Goal: Transaction & Acquisition: Book appointment/travel/reservation

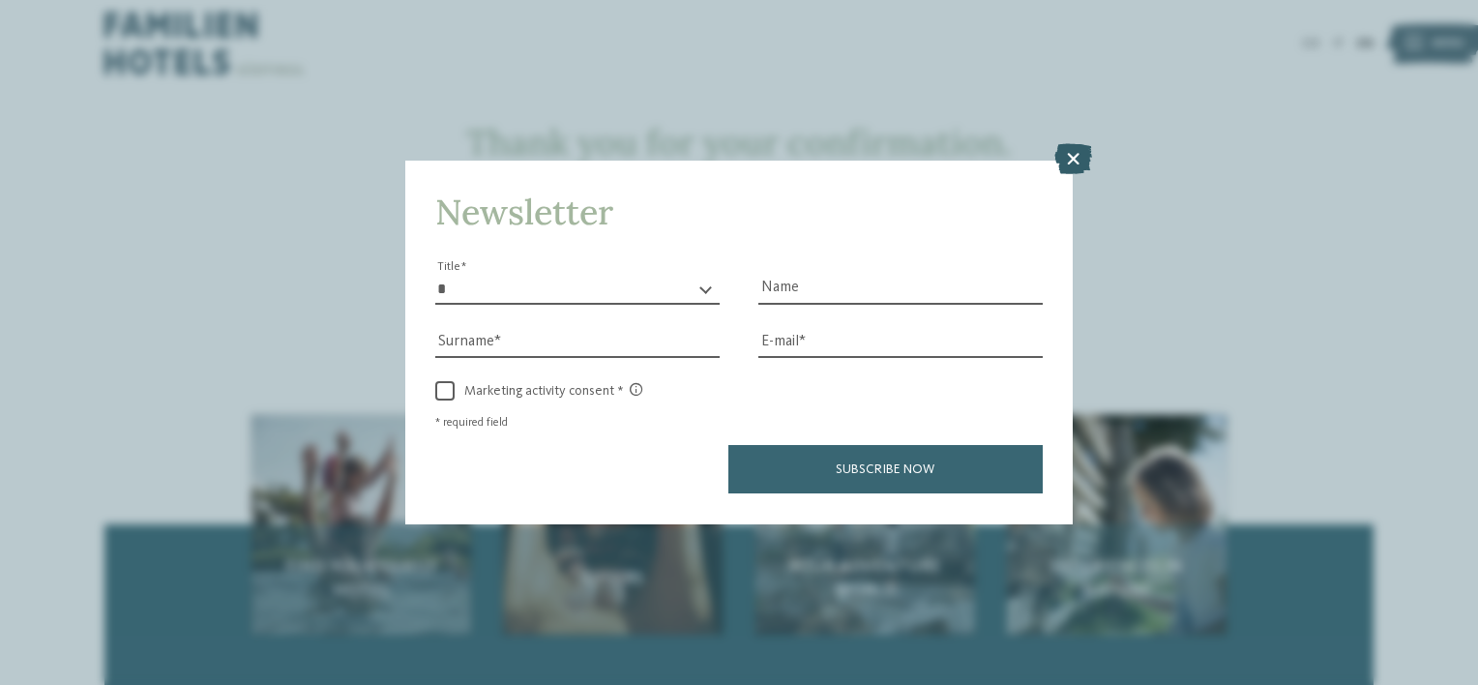
click at [1072, 147] on icon at bounding box center [1073, 159] width 38 height 31
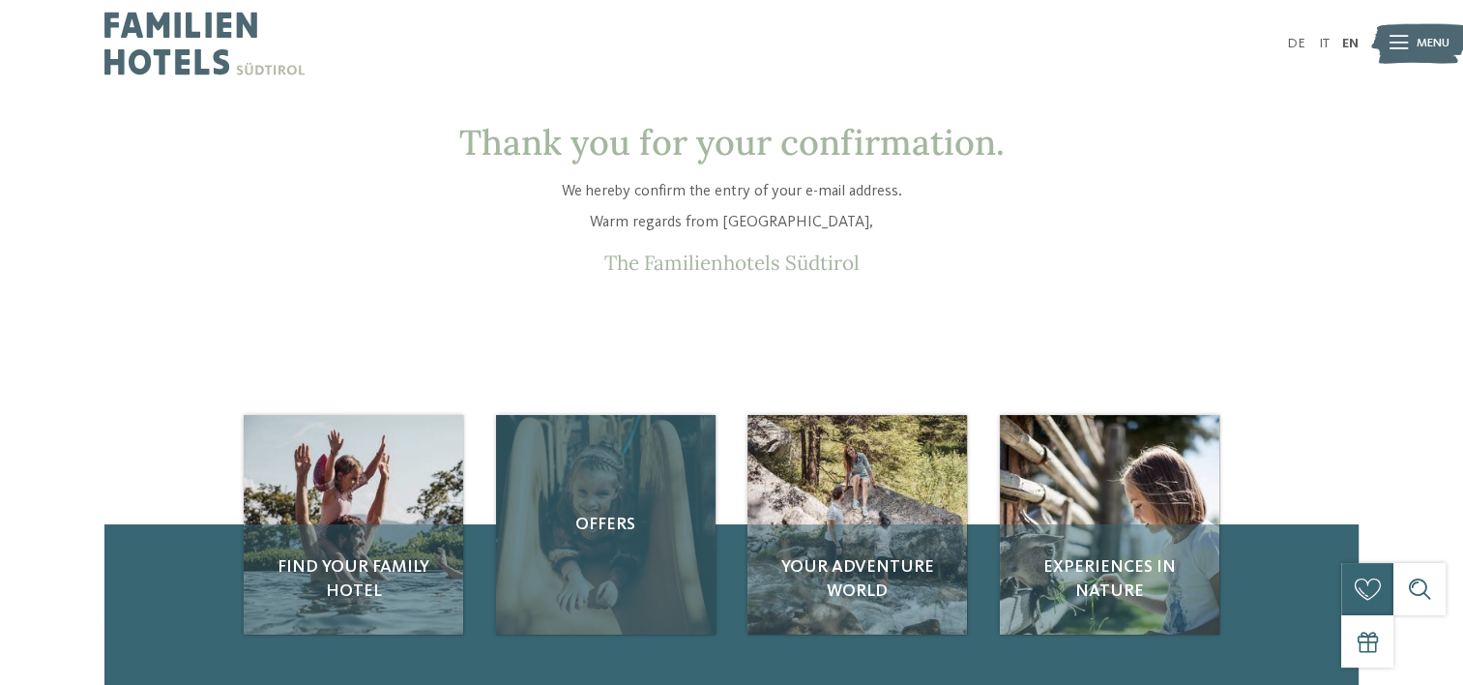
click at [575, 461] on div "Offers" at bounding box center [606, 525] width 220 height 220
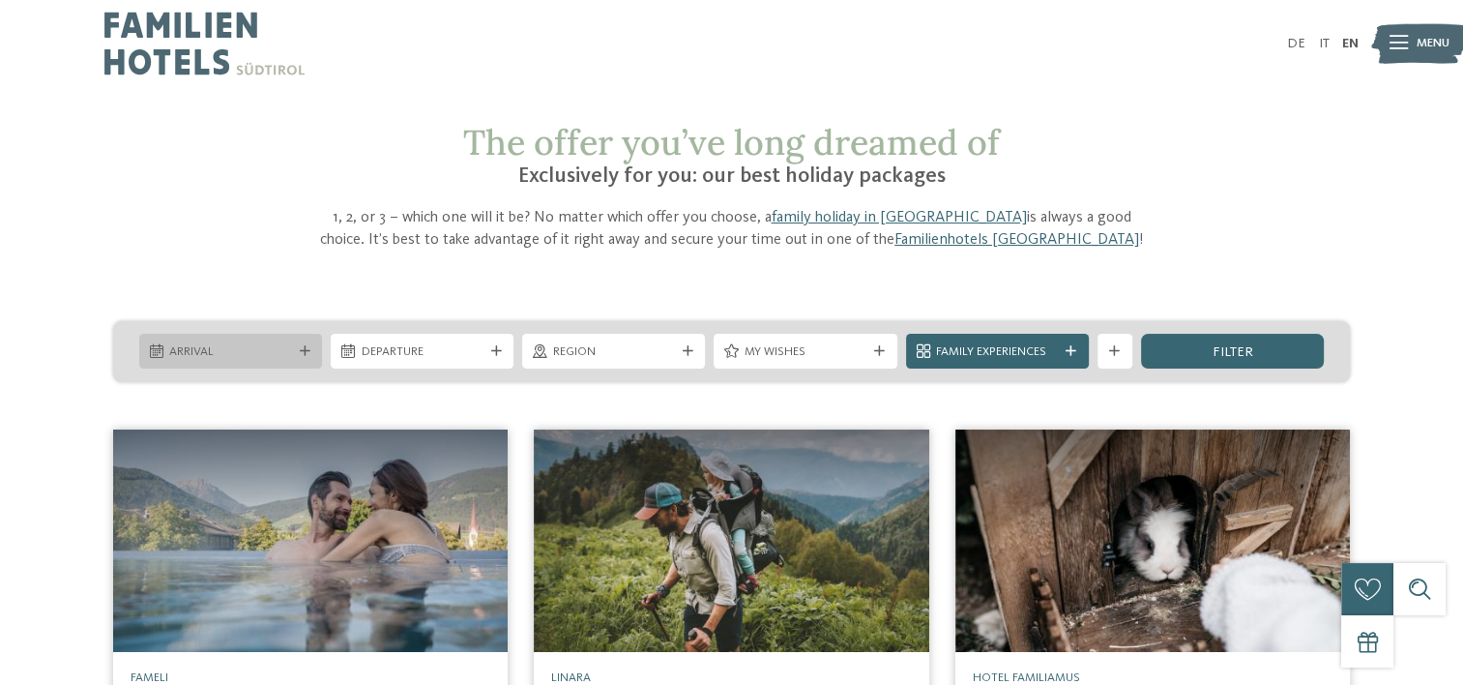
click at [248, 345] on span "Arrival" at bounding box center [230, 351] width 122 height 17
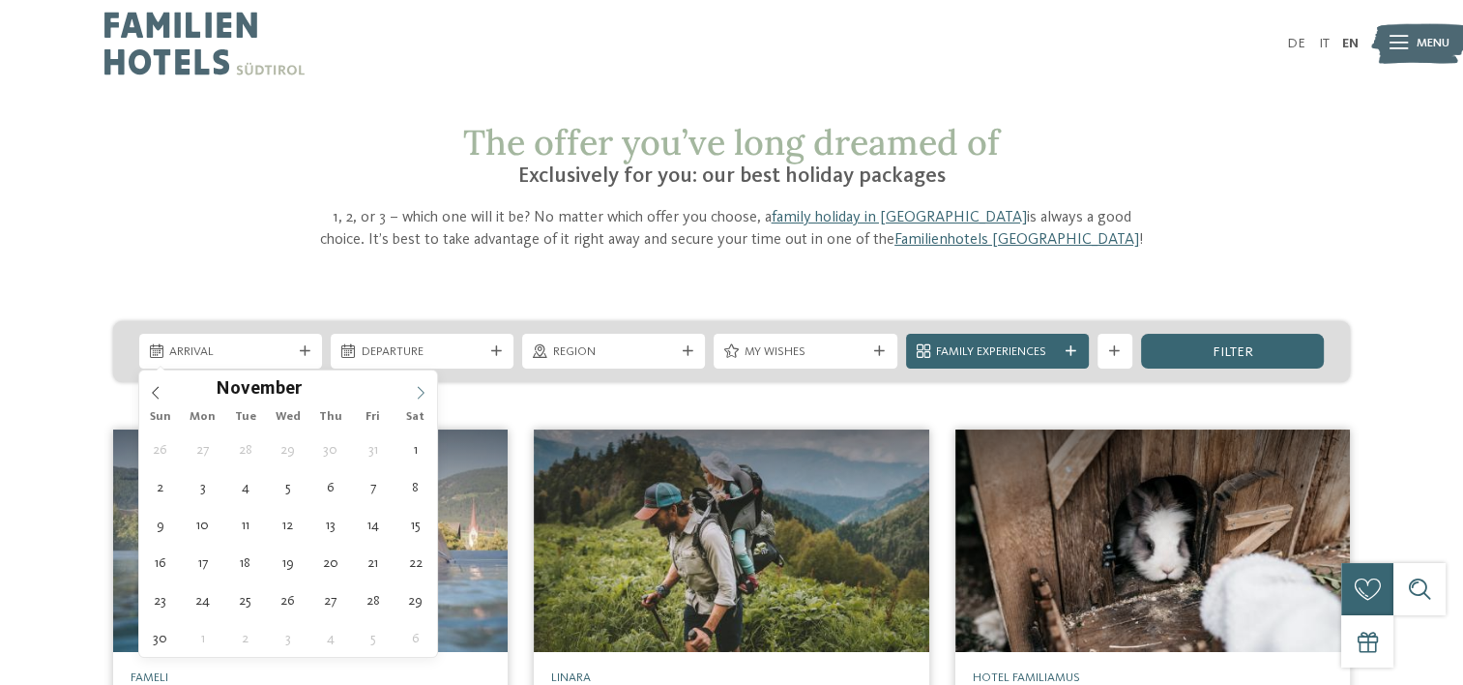
click at [421, 386] on icon at bounding box center [421, 393] width 14 height 14
type input "****"
click at [421, 386] on icon at bounding box center [421, 393] width 14 height 14
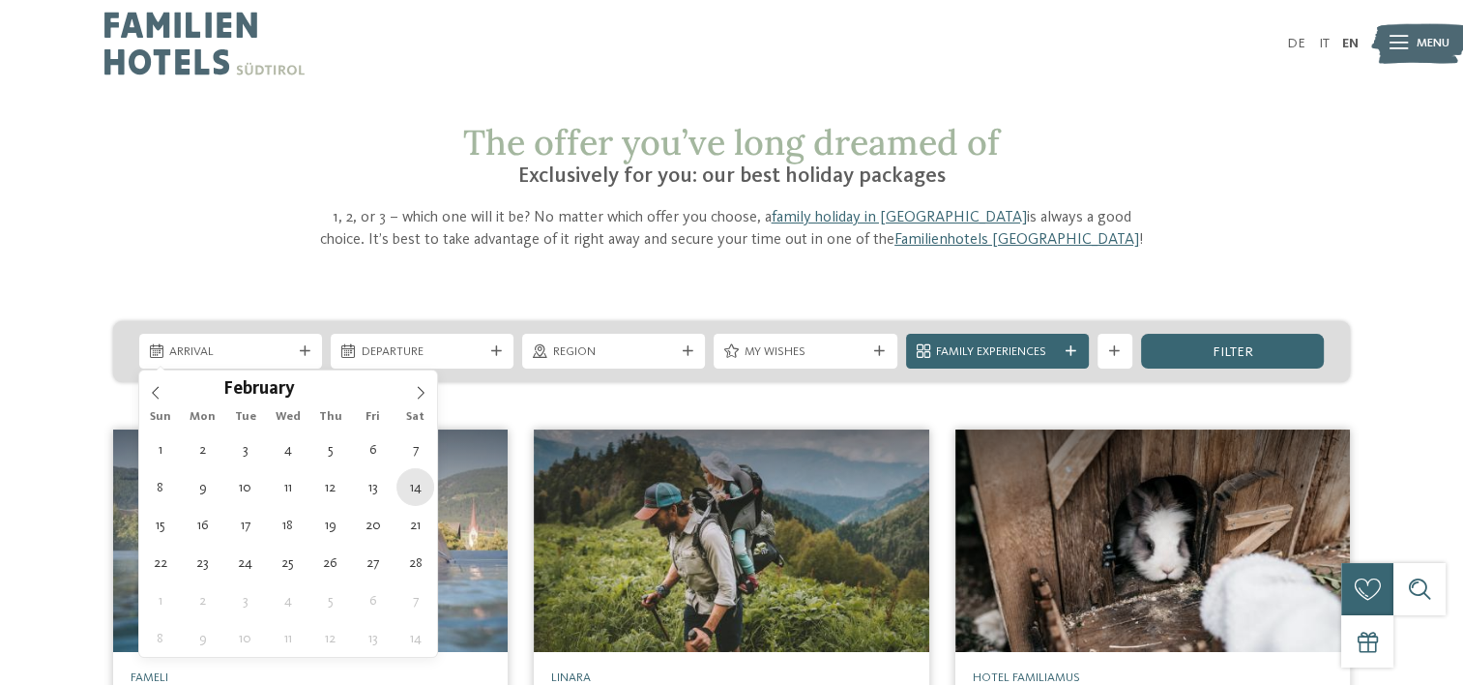
type div "[DATE]"
type input "****"
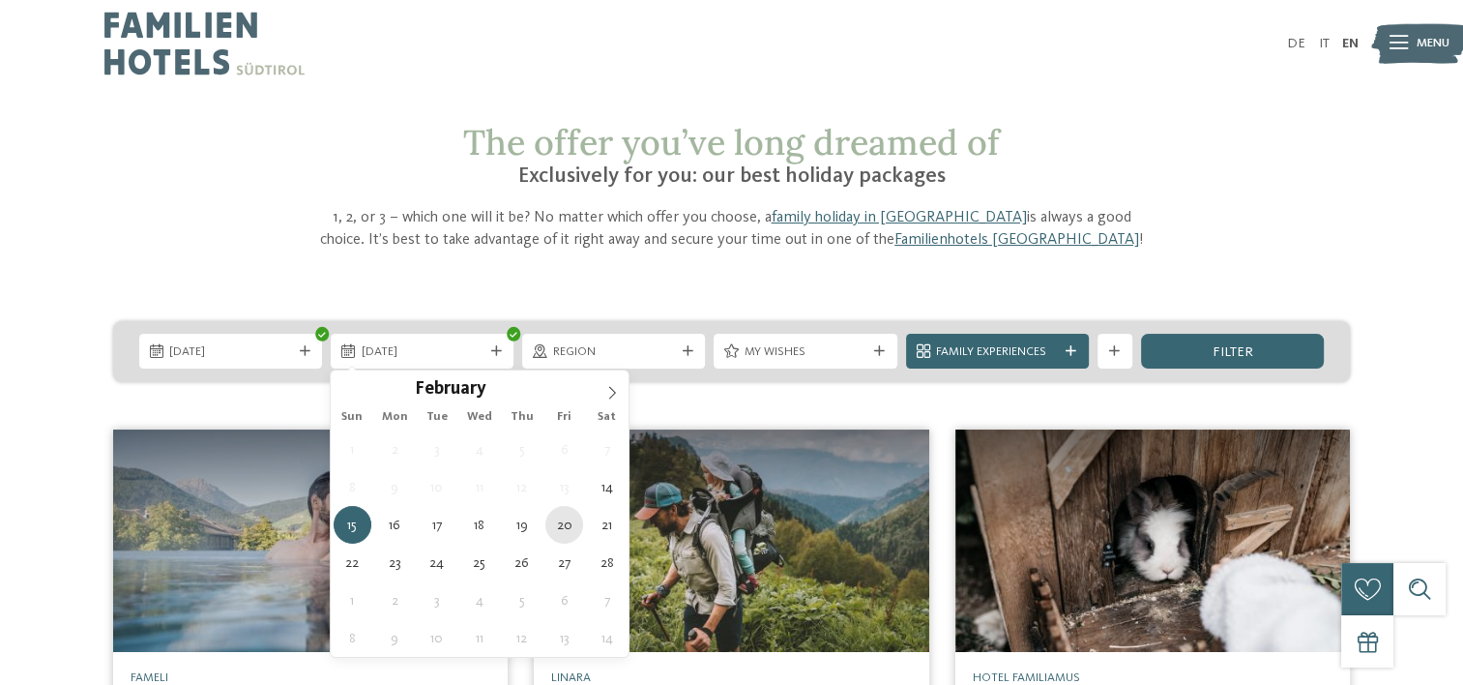
type div "[DATE]"
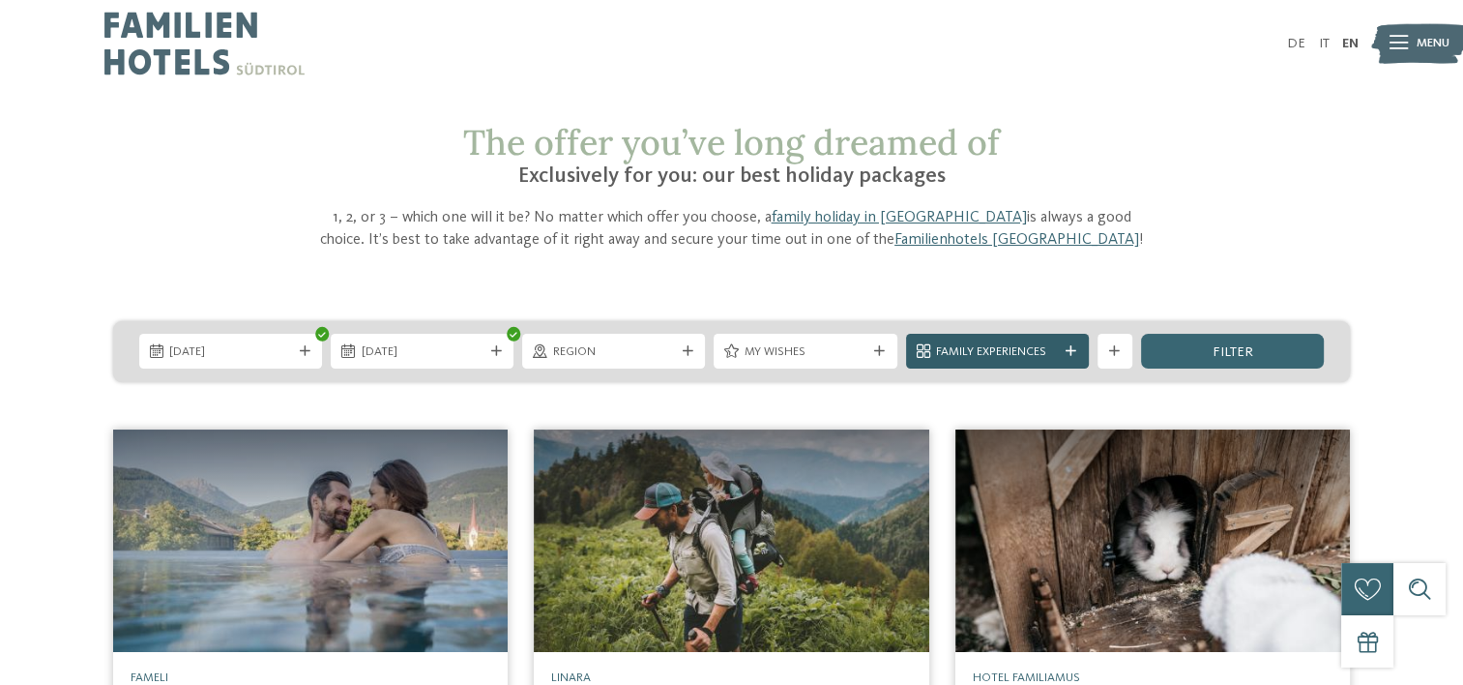
click at [966, 340] on div "Family Experiences" at bounding box center [997, 351] width 183 height 35
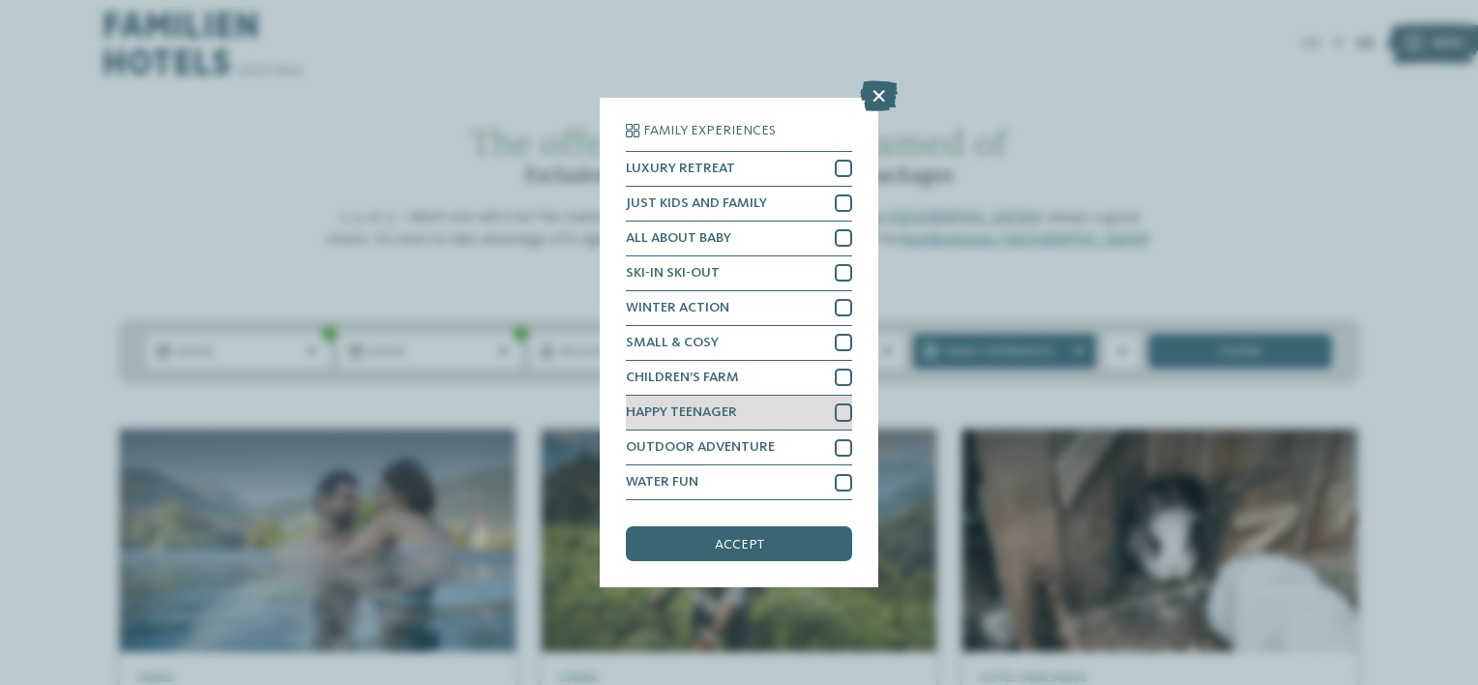
click at [840, 403] on div at bounding box center [843, 411] width 17 height 17
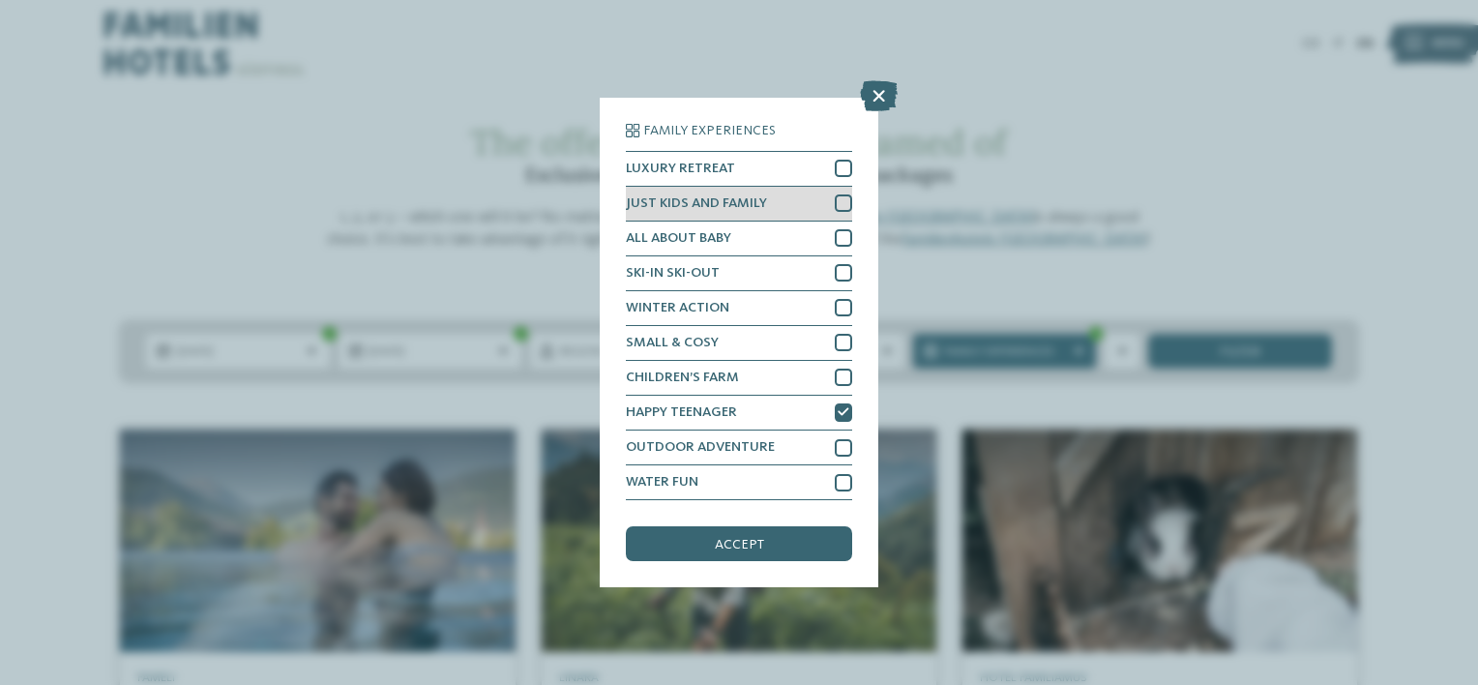
click at [846, 201] on div at bounding box center [843, 202] width 17 height 17
click at [843, 212] on div at bounding box center [843, 202] width 17 height 17
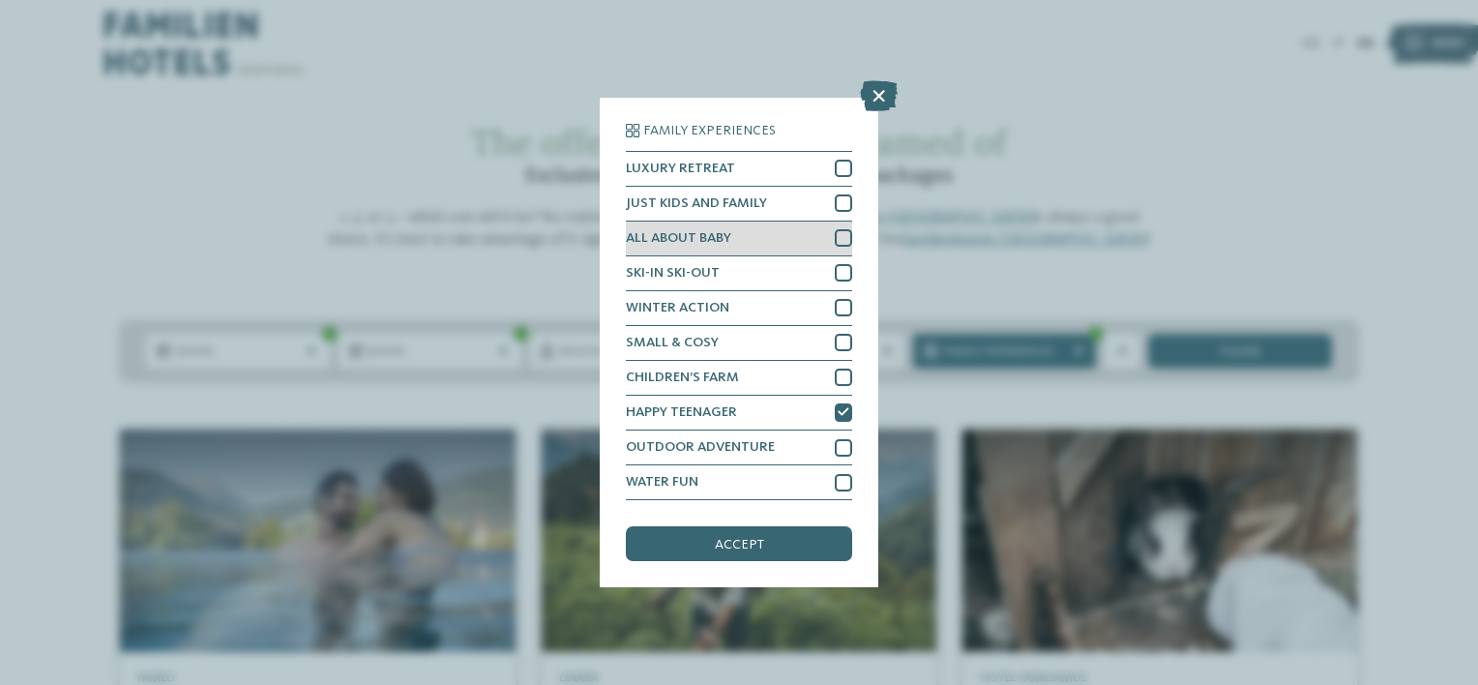
click at [842, 237] on div at bounding box center [843, 237] width 17 height 17
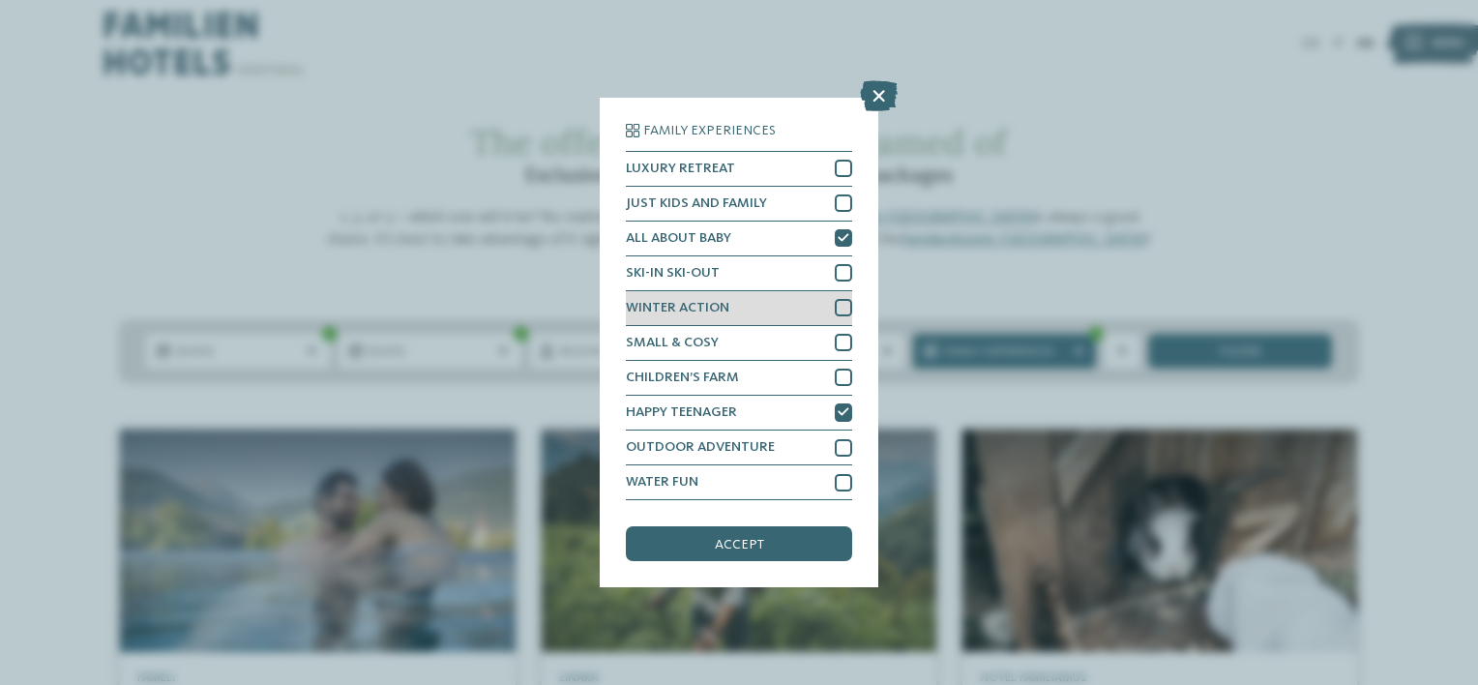
click at [843, 309] on div at bounding box center [843, 307] width 17 height 17
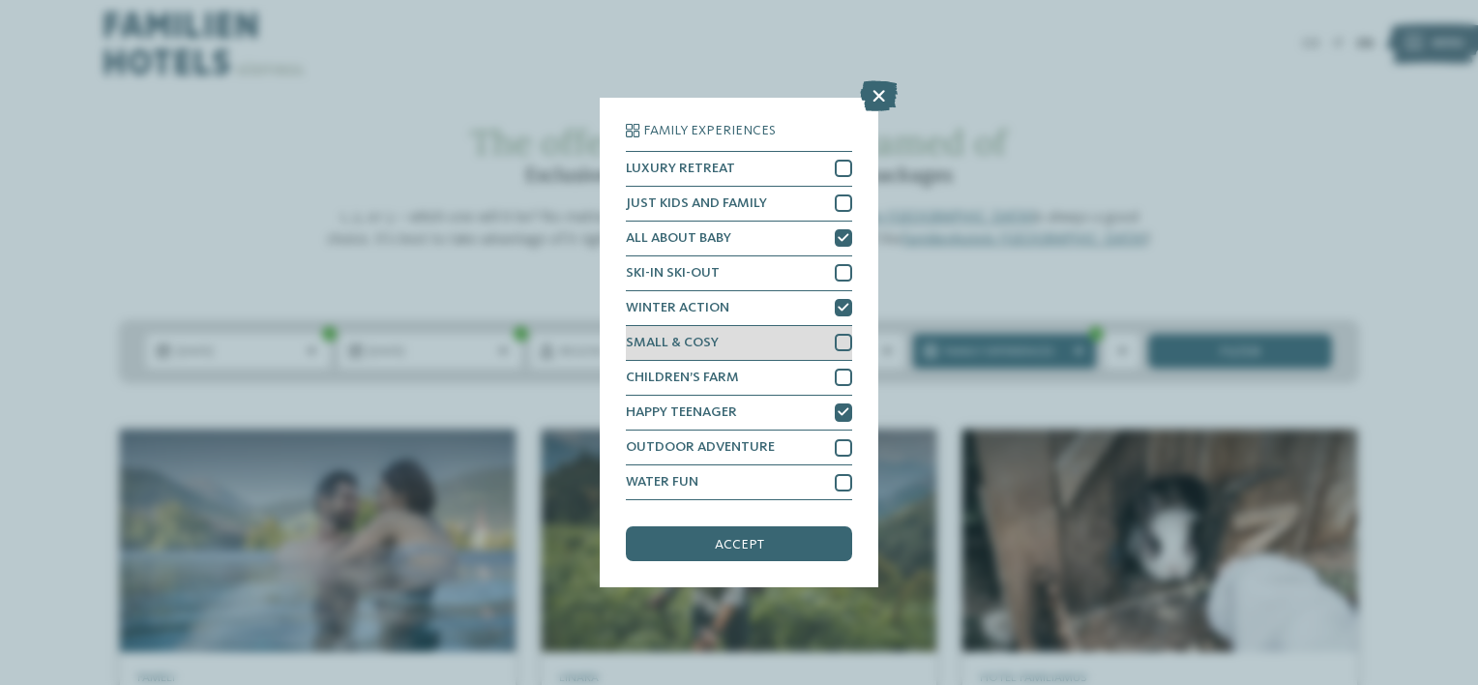
click at [841, 337] on div at bounding box center [843, 342] width 17 height 17
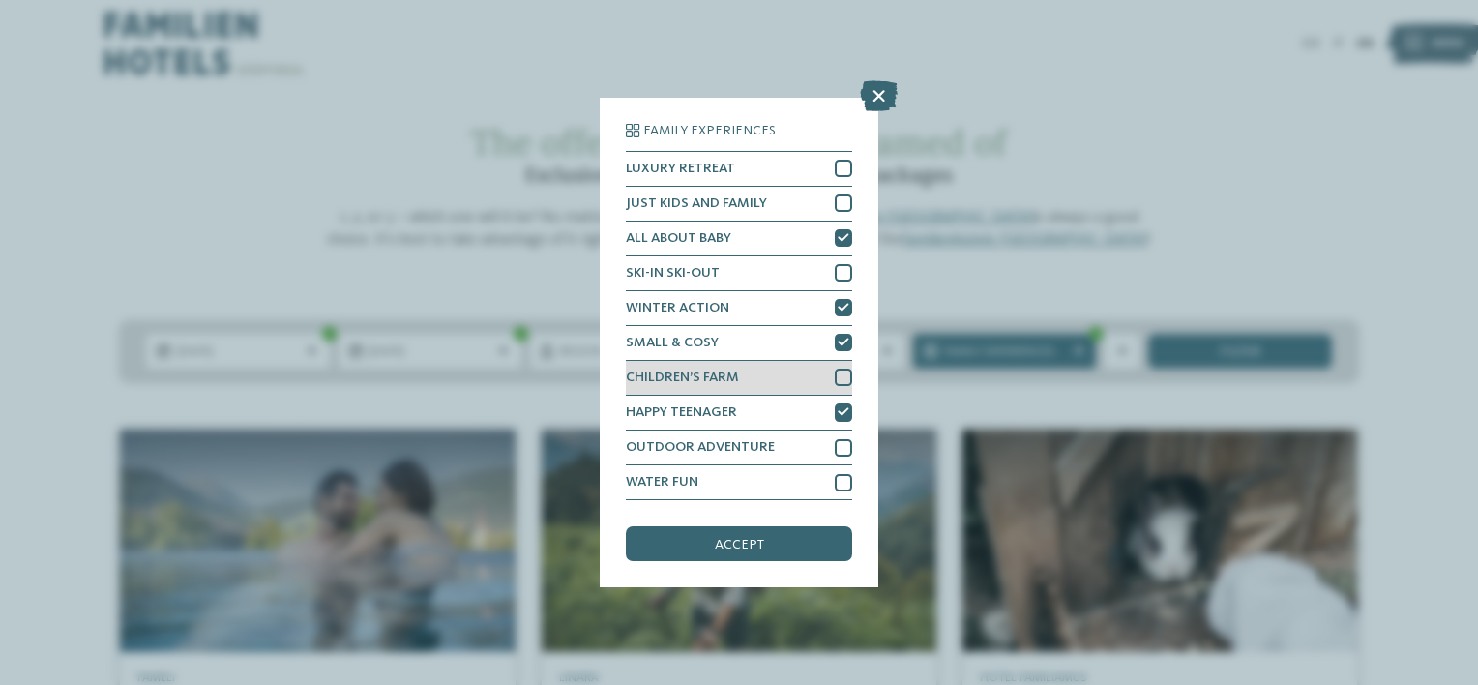
click at [840, 377] on div at bounding box center [843, 377] width 17 height 17
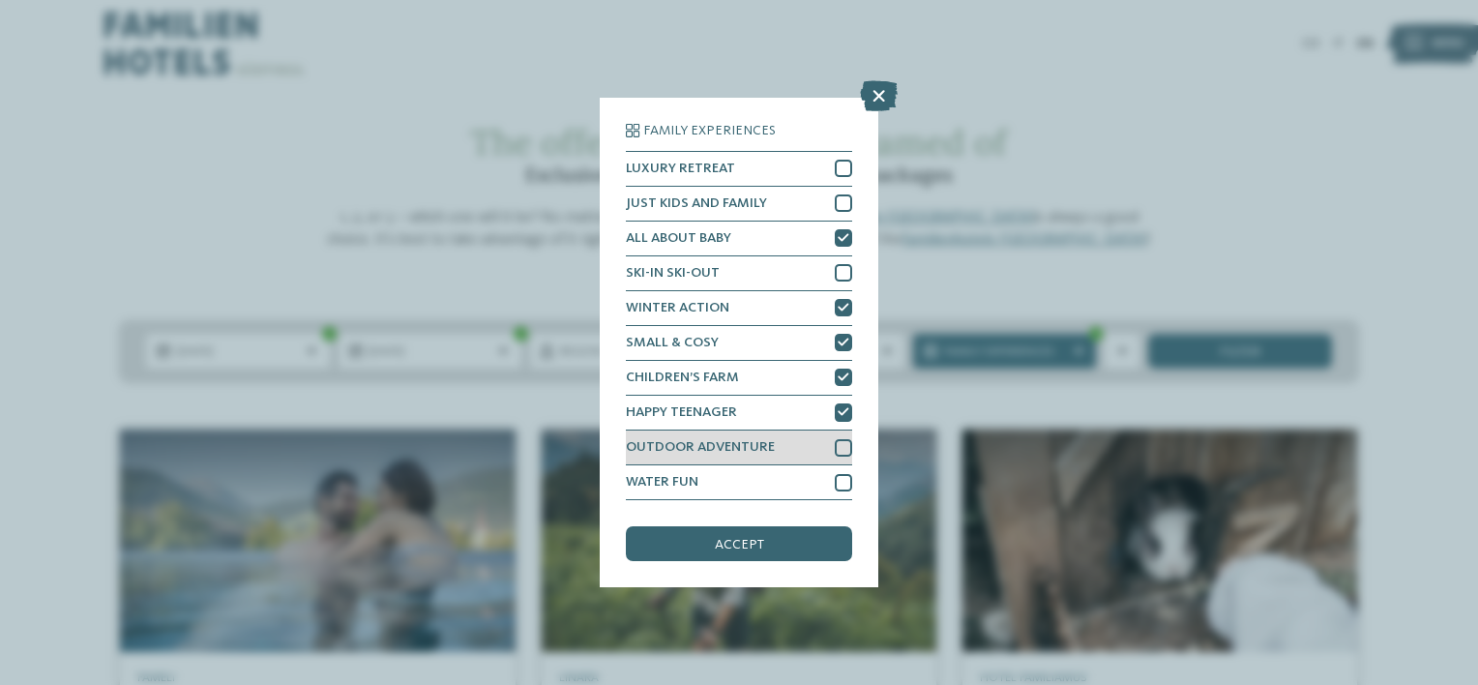
click at [847, 450] on div at bounding box center [843, 447] width 17 height 17
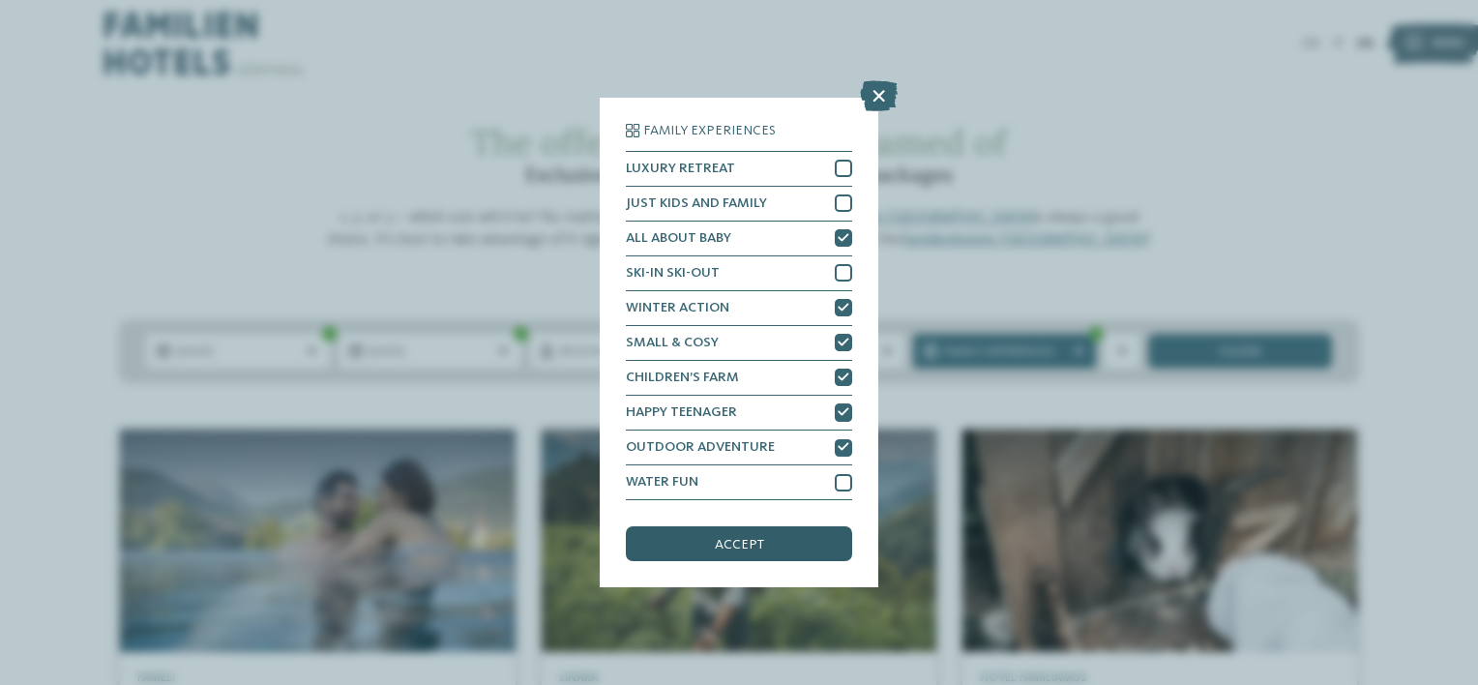
click at [764, 560] on div "accept" at bounding box center [739, 543] width 226 height 35
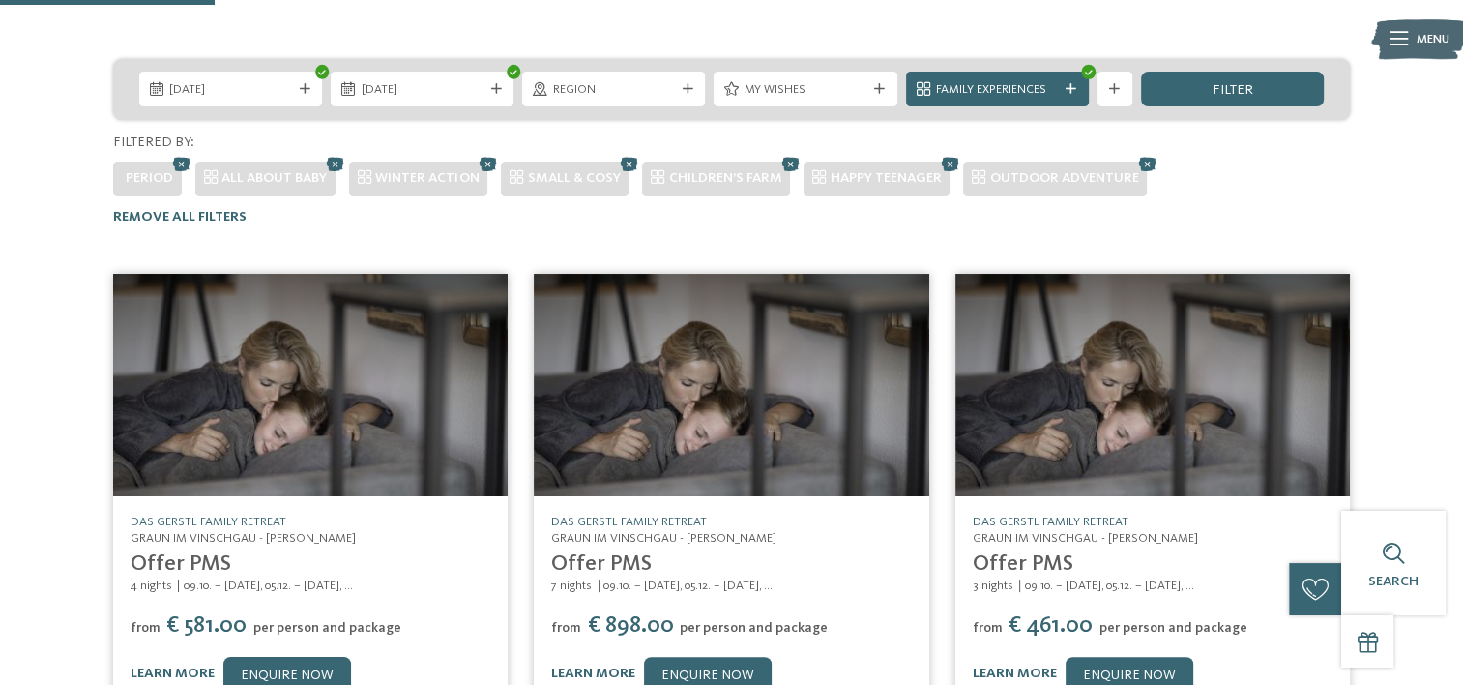
scroll to position [261, 0]
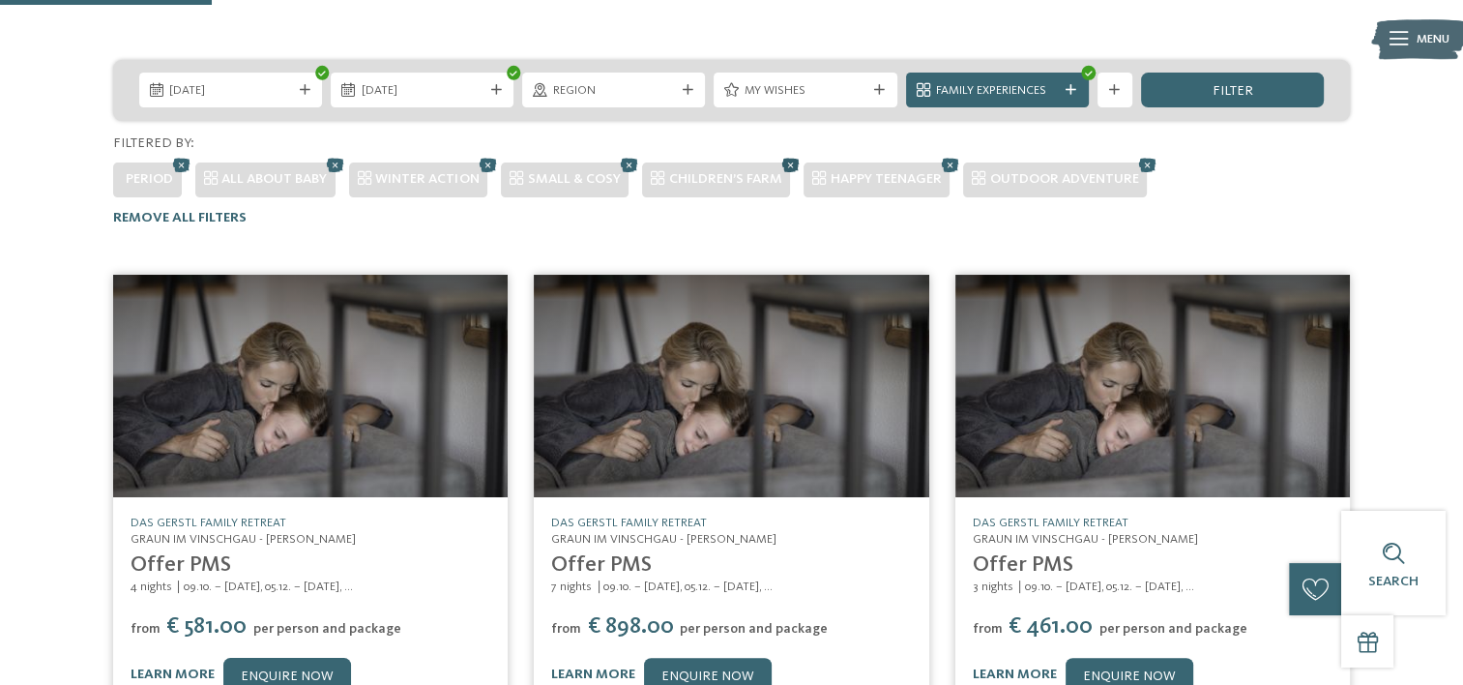
click at [789, 162] on icon at bounding box center [791, 164] width 26 height 23
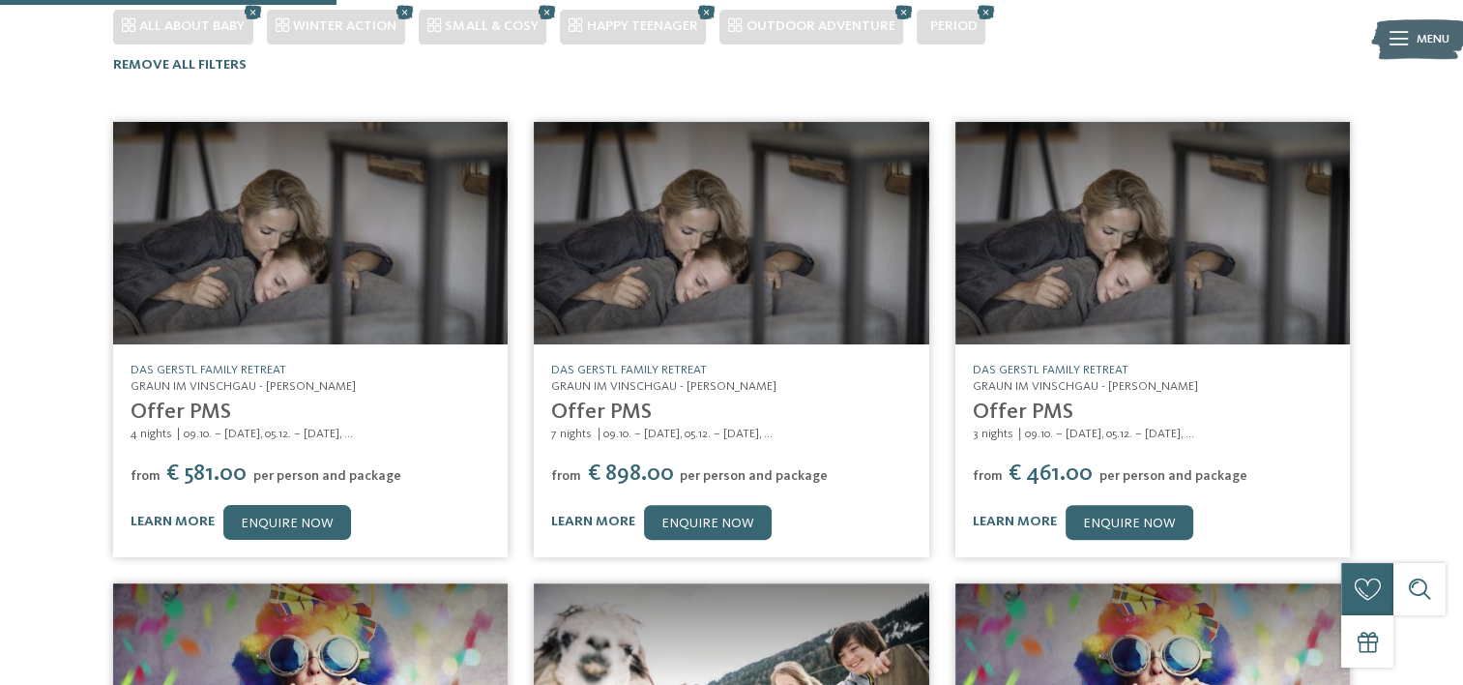
scroll to position [416, 0]
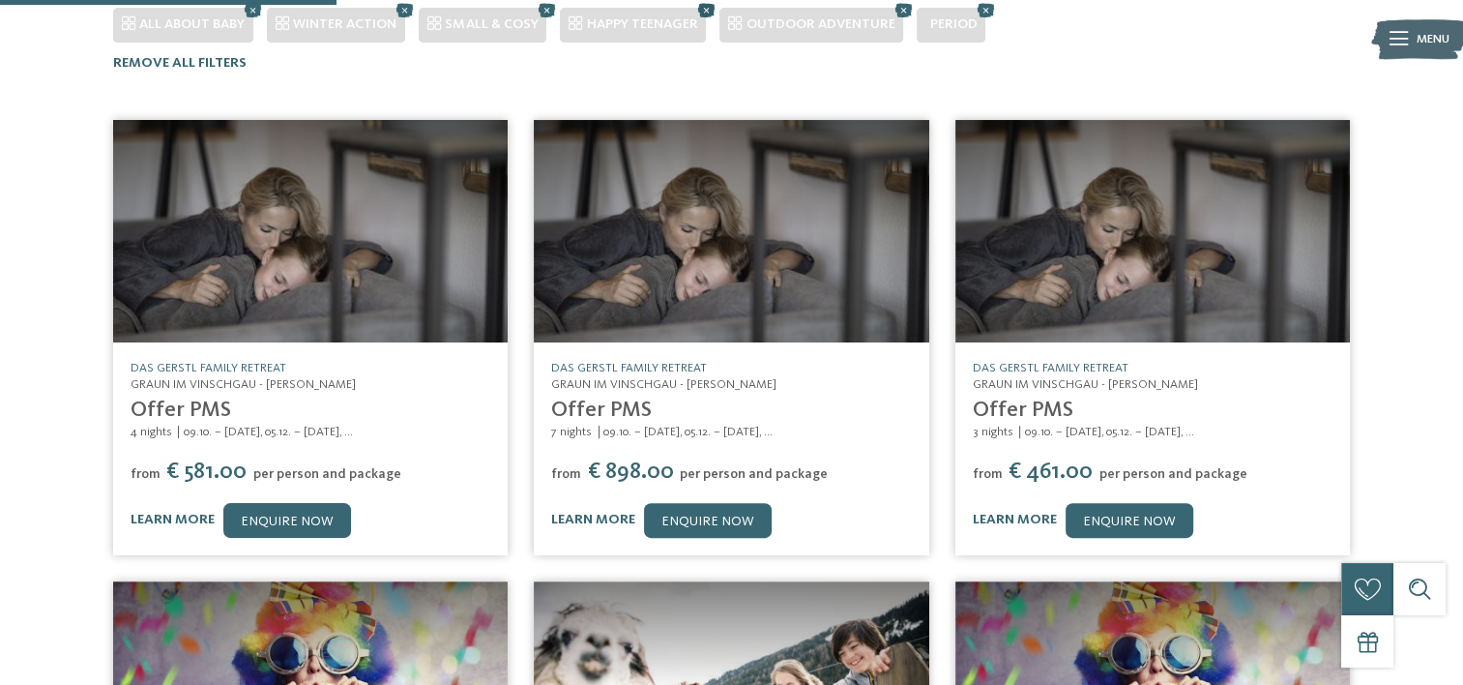
click at [699, 16] on icon at bounding box center [707, 9] width 26 height 23
click at [738, 4] on icon at bounding box center [744, 9] width 26 height 23
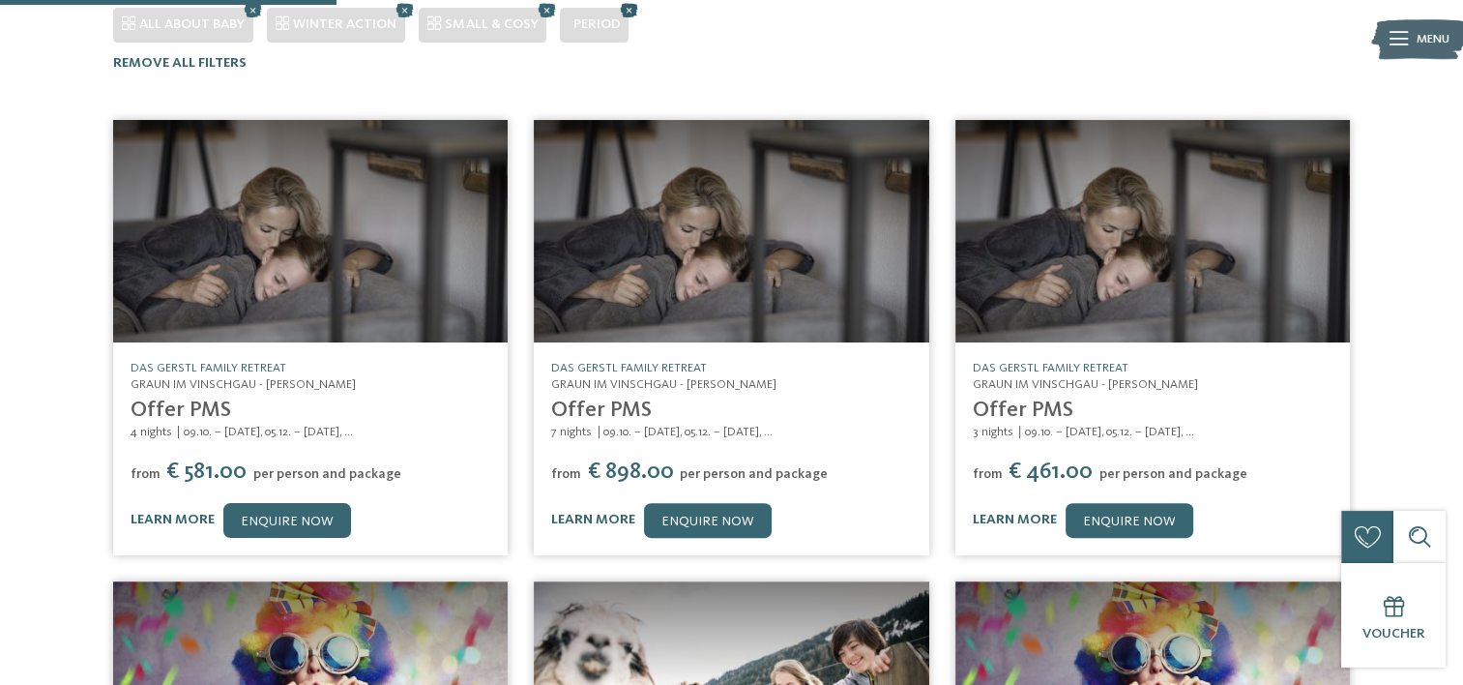
click at [627, 5] on icon at bounding box center [629, 9] width 26 height 23
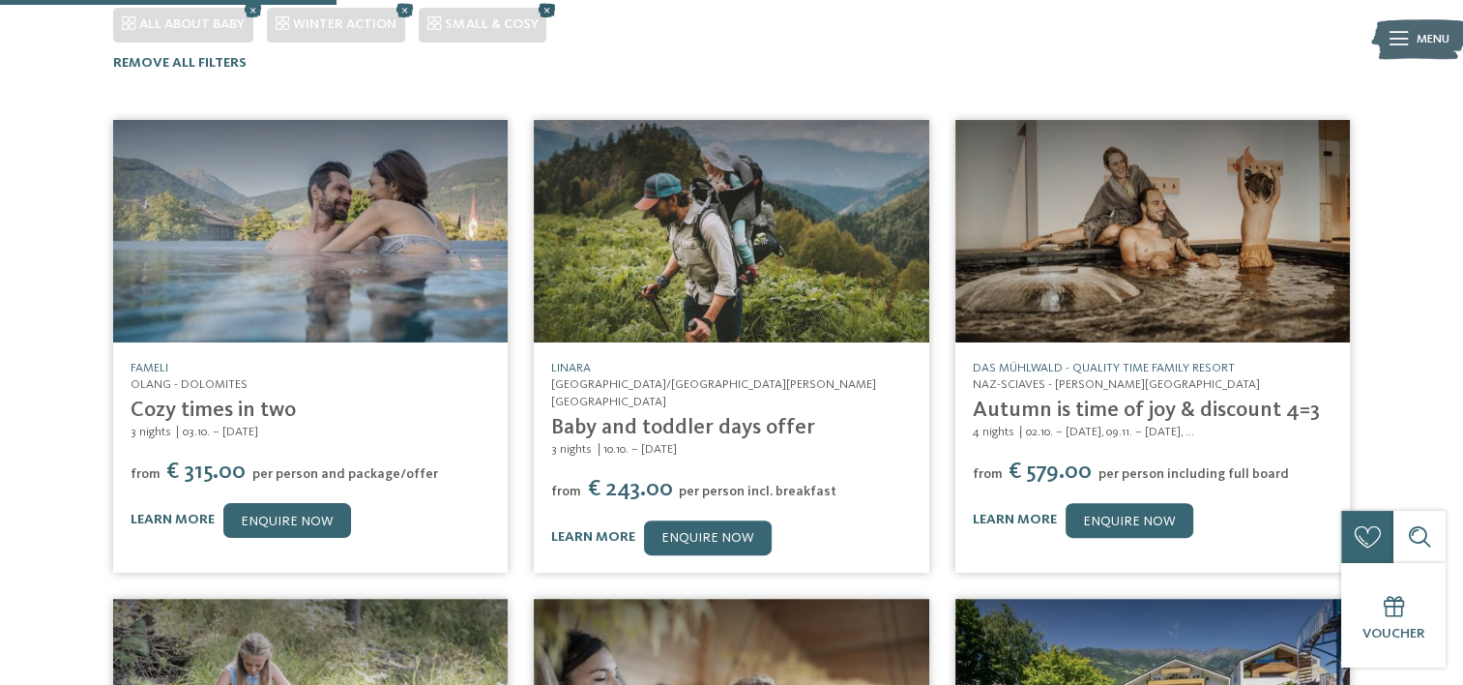
click at [542, 13] on icon at bounding box center [547, 9] width 26 height 23
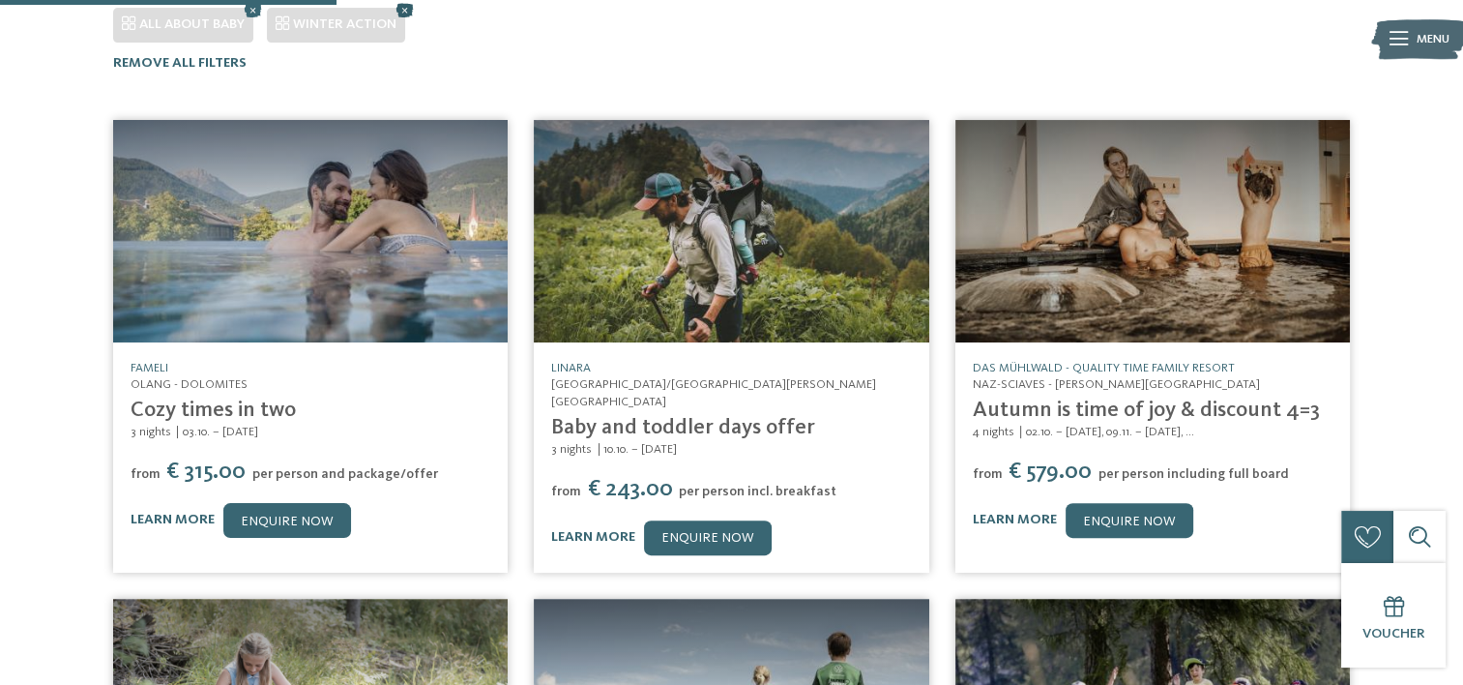
click at [403, 8] on icon at bounding box center [406, 9] width 26 height 23
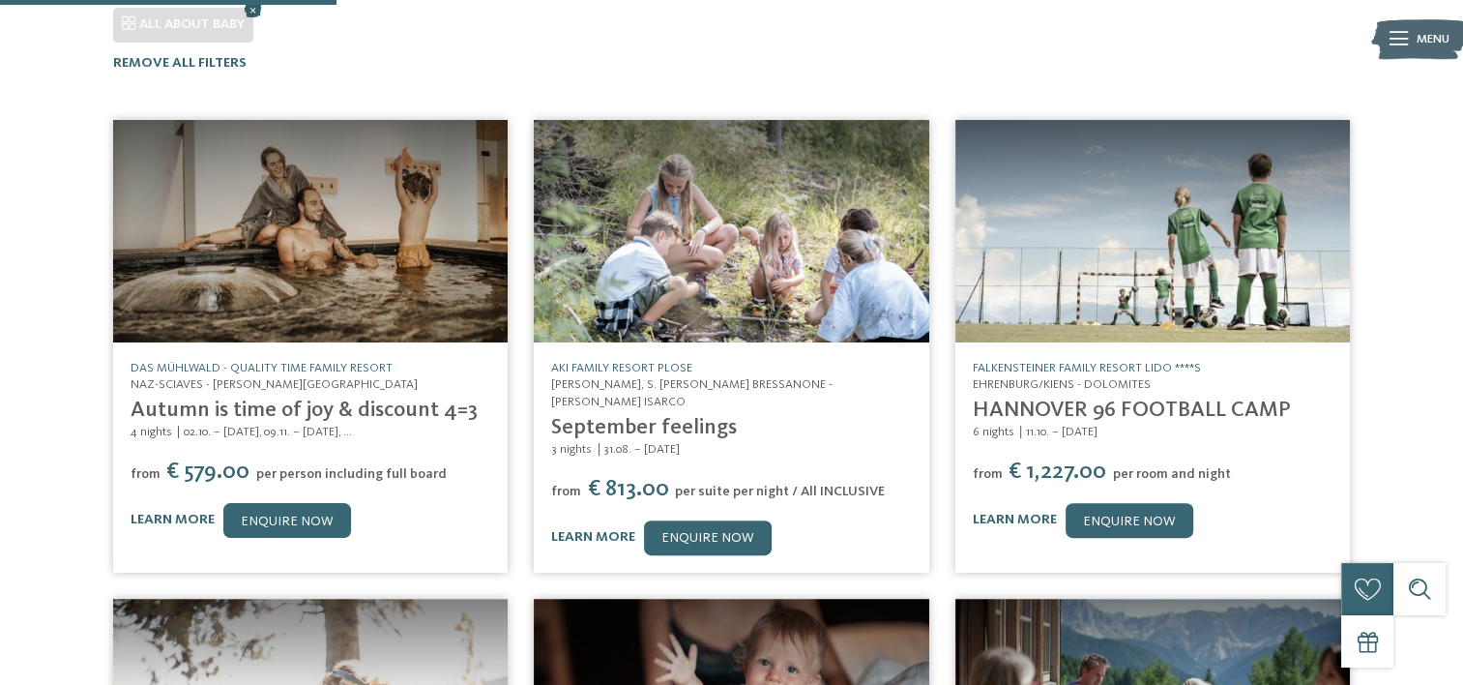
click at [255, 8] on icon at bounding box center [254, 9] width 26 height 23
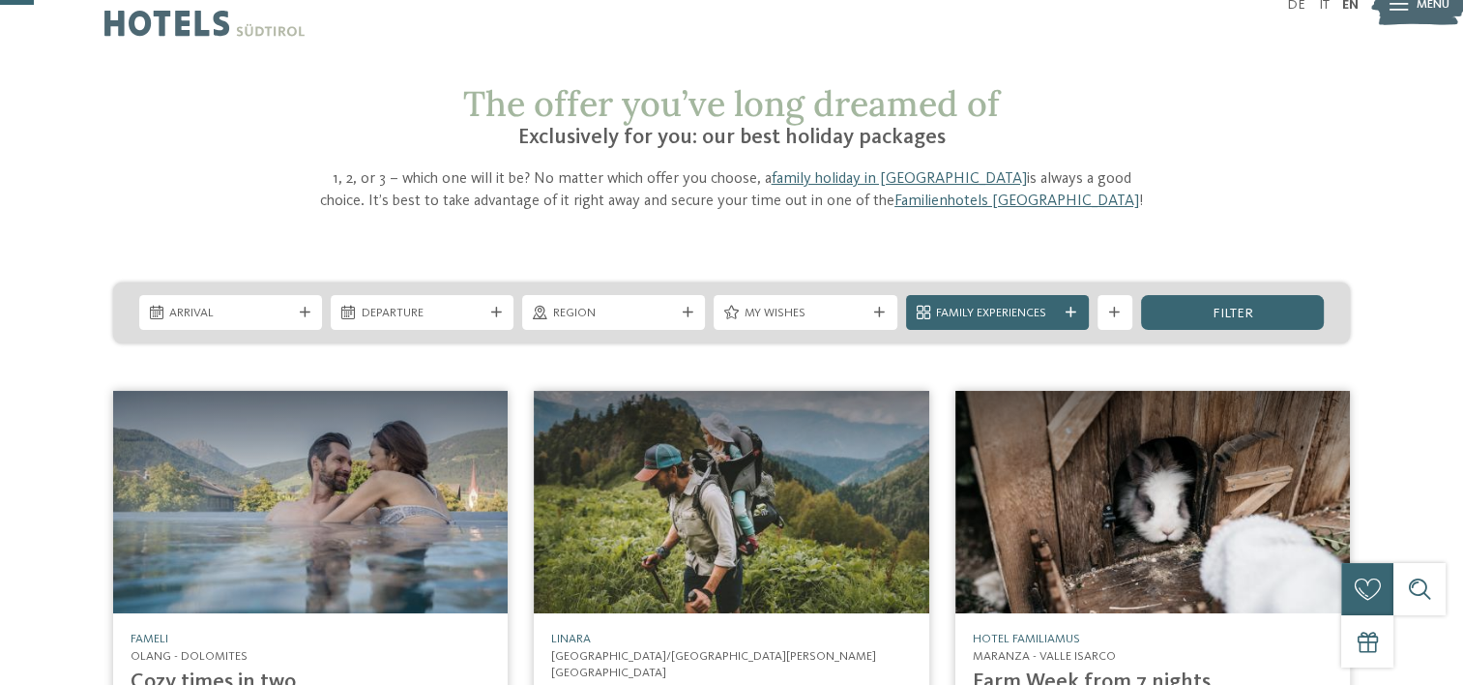
scroll to position [41, 0]
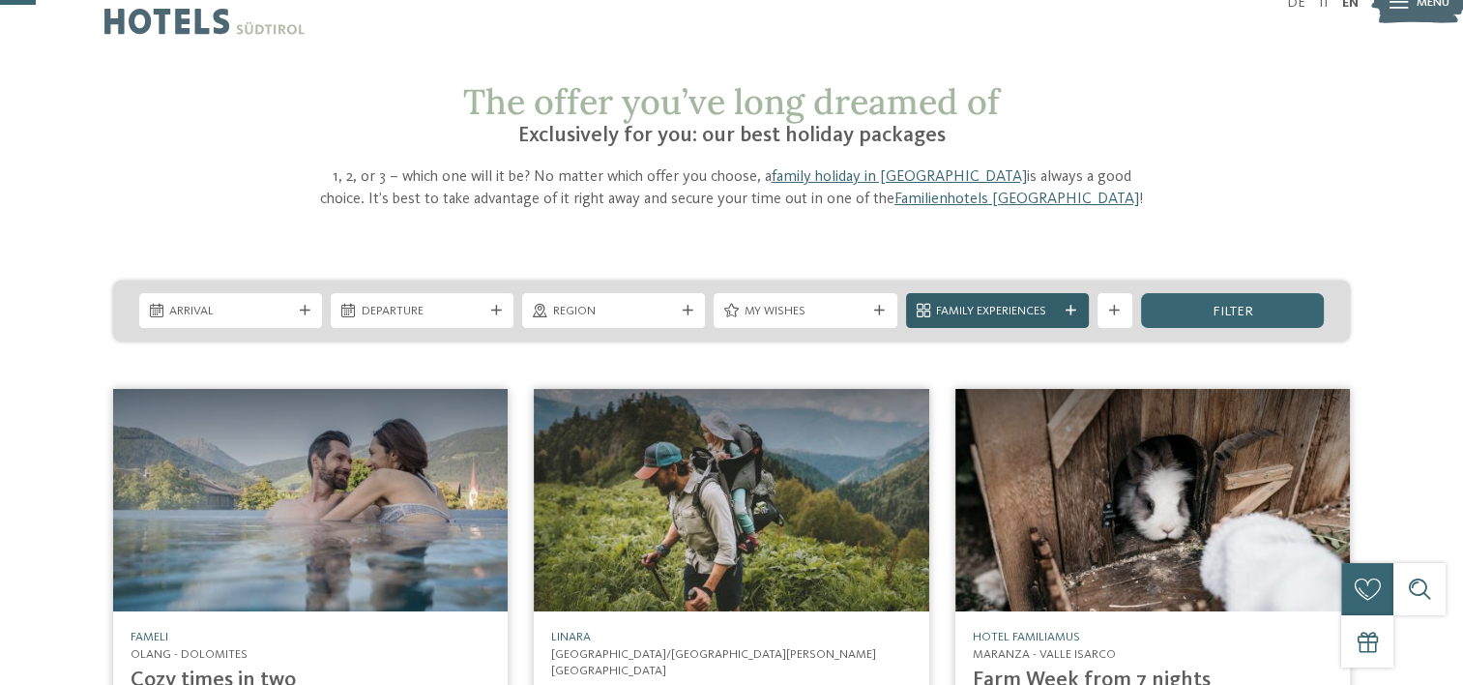
click at [1037, 310] on span "Family Experiences" at bounding box center [997, 311] width 122 height 17
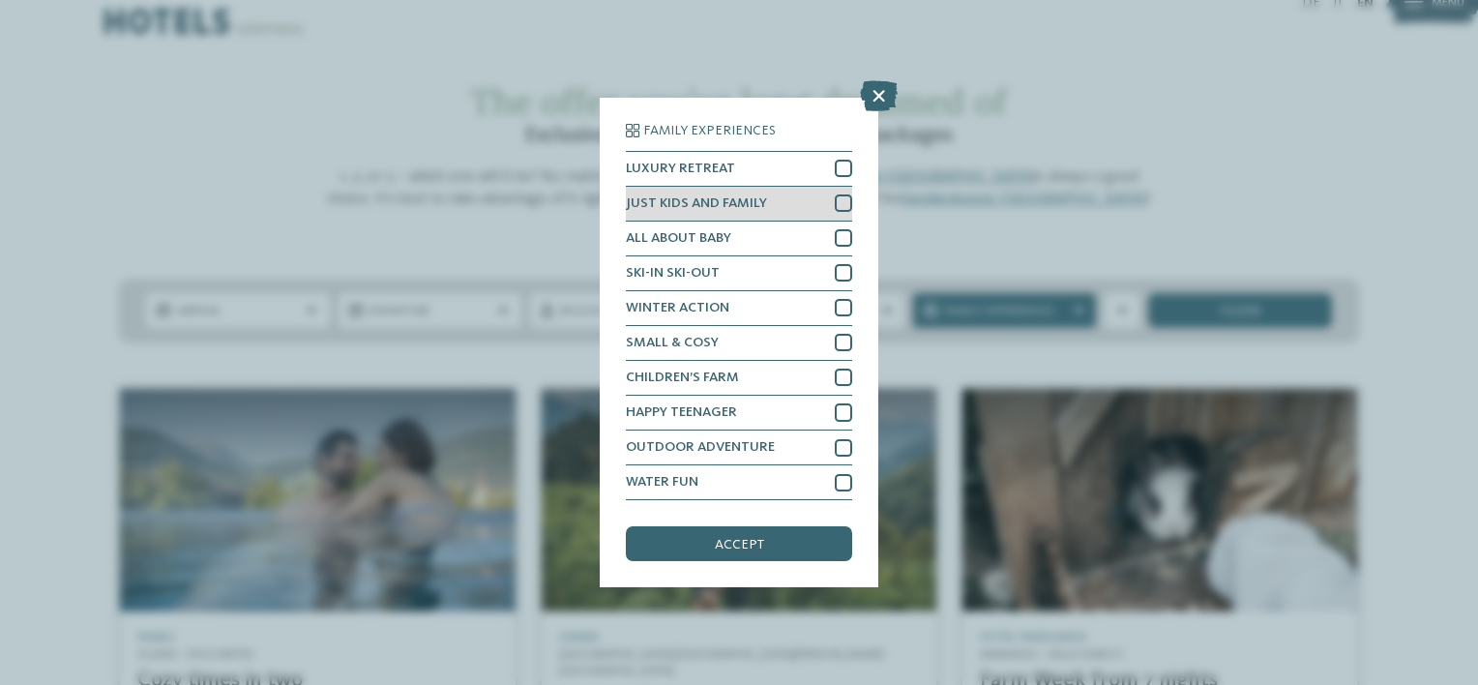
click at [847, 197] on div at bounding box center [843, 202] width 17 height 17
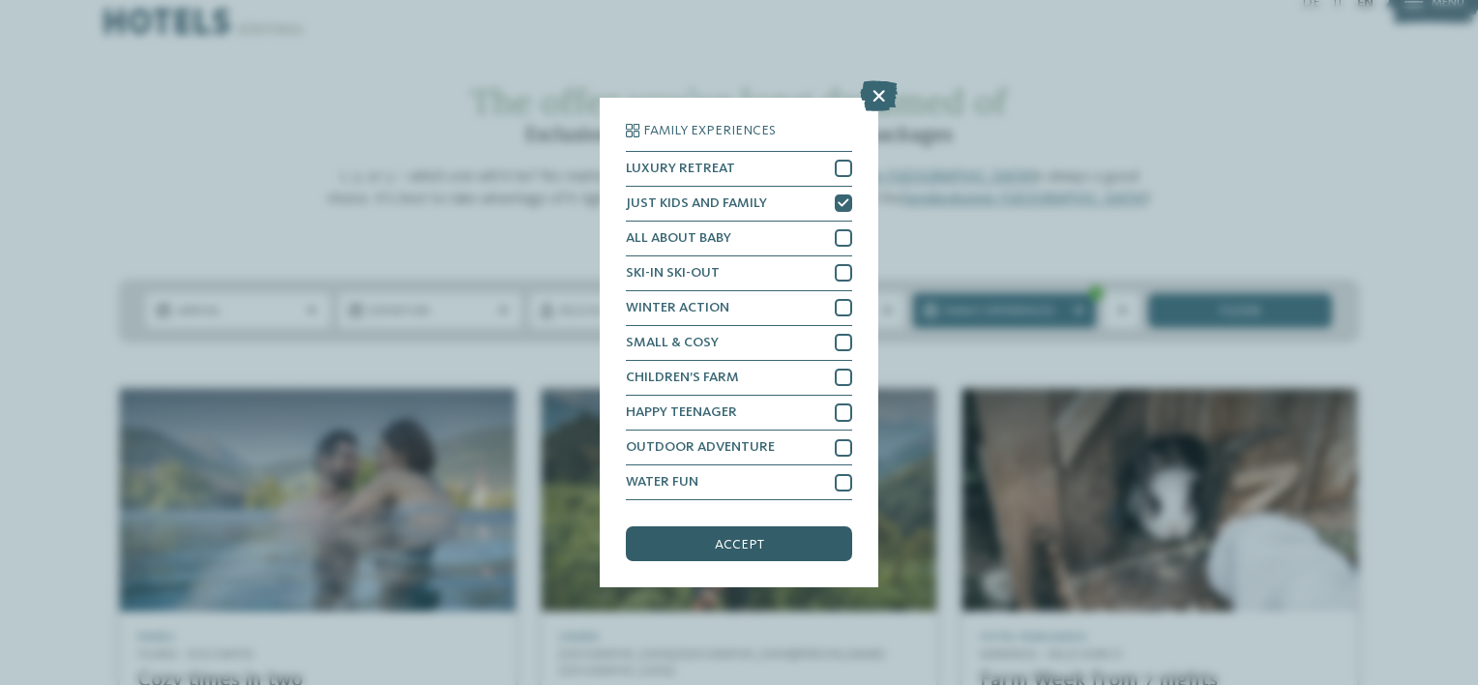
click at [795, 541] on div "accept" at bounding box center [739, 543] width 226 height 35
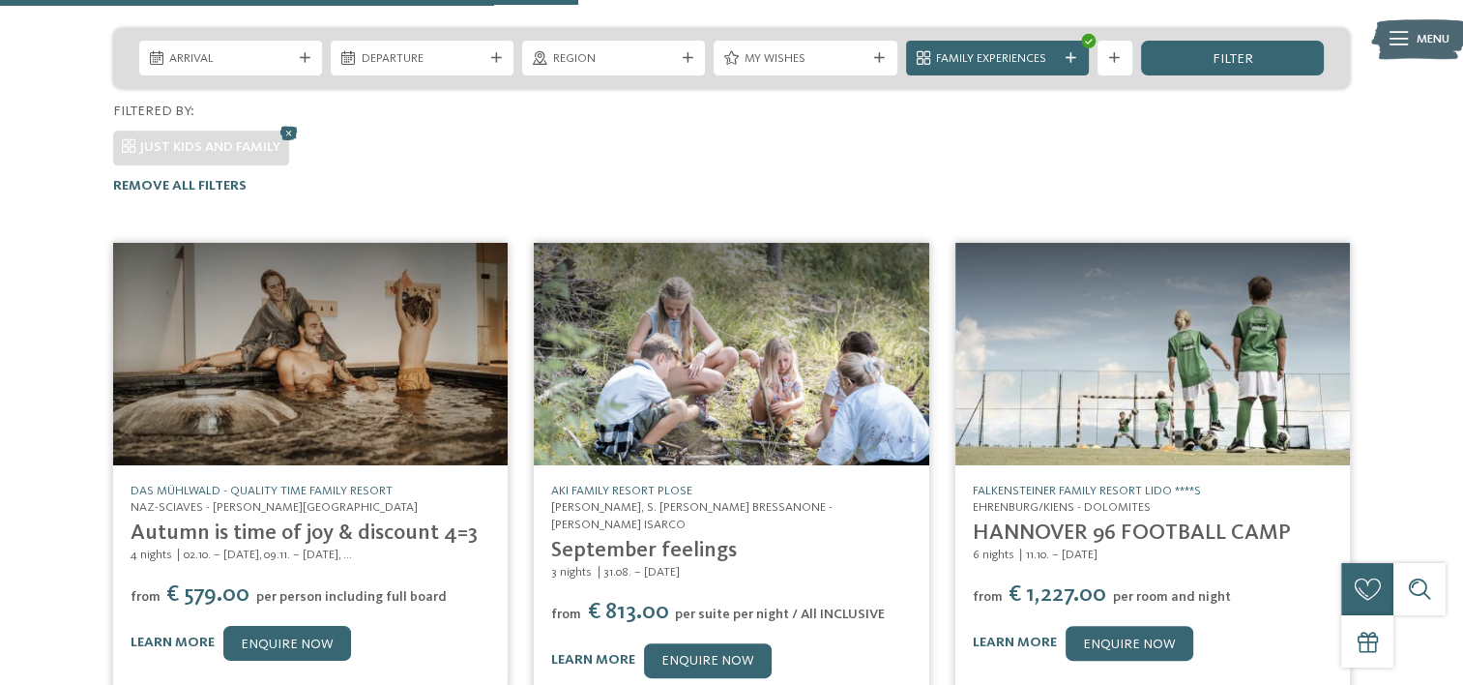
scroll to position [0, 0]
